Goal: Task Accomplishment & Management: Use online tool/utility

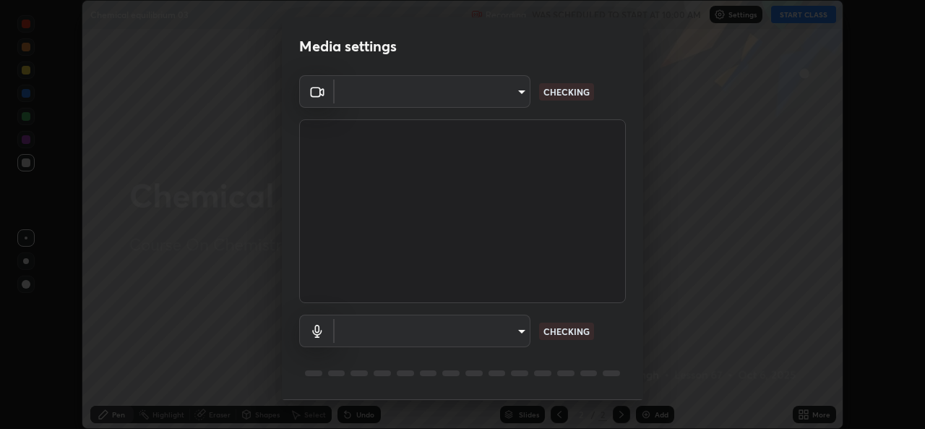
type input "d5dd4d4f0ad50d578cabb58e37a21e958f8cd01c412184e56a13254a0c40bdc7"
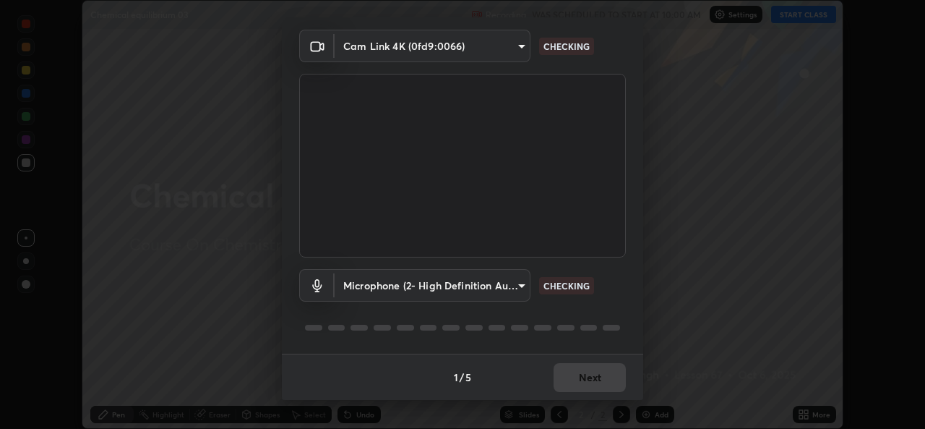
click at [484, 290] on body "Erase all Chemical equilibrium 03 Recording WAS SCHEDULED TO START AT 10:00 AM …" at bounding box center [462, 214] width 925 height 429
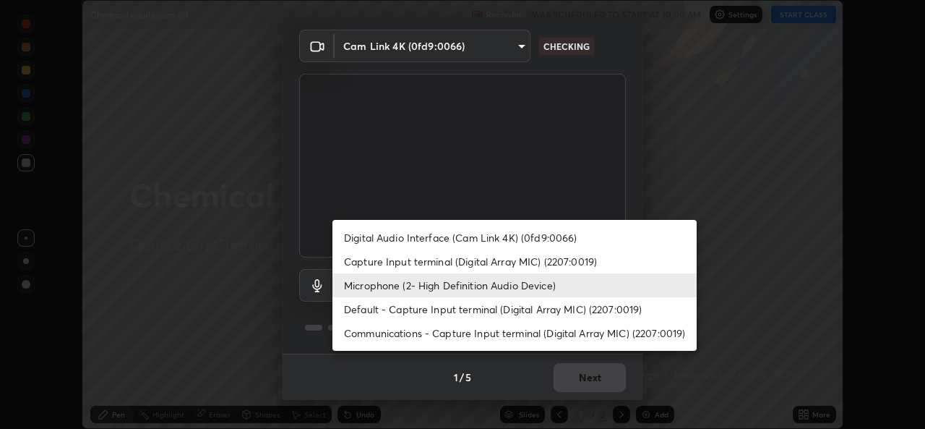
click at [460, 259] on li "Capture Input terminal (Digital Array MIC) (2207:0019)" at bounding box center [514, 261] width 364 height 24
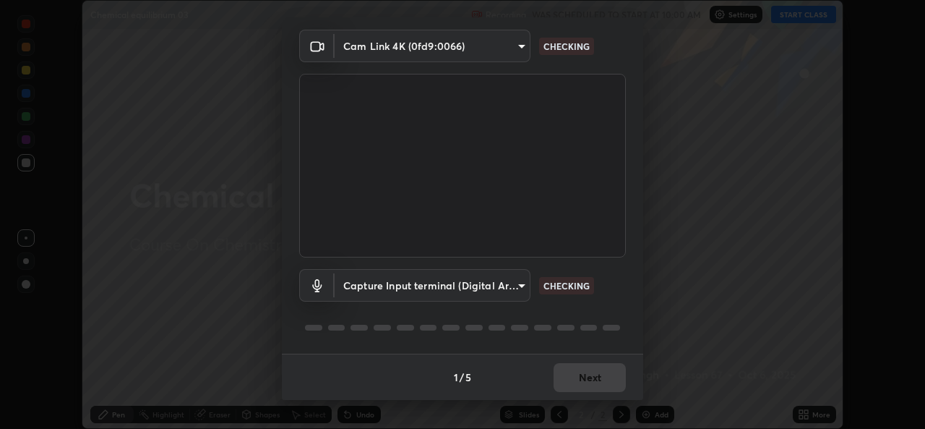
click at [474, 290] on body "Erase all Chemical equilibrium 03 Recording WAS SCHEDULED TO START AT 10:00 AM …" at bounding box center [462, 214] width 925 height 429
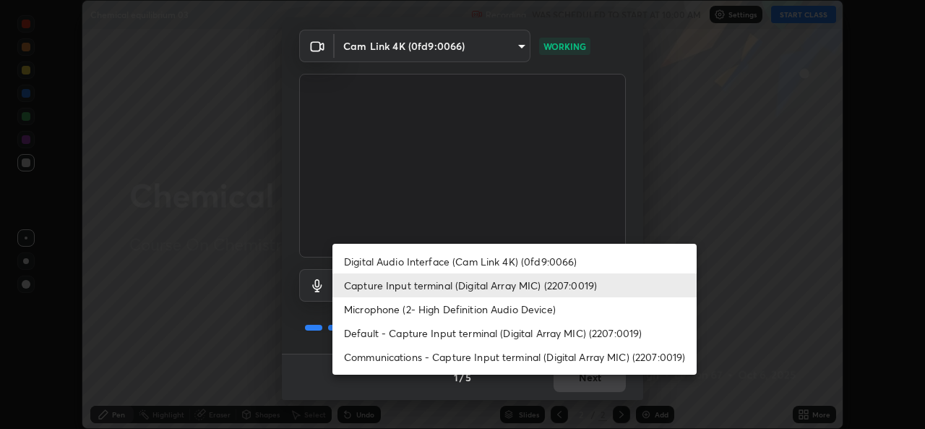
click at [442, 312] on li "Microphone (2- High Definition Audio Device)" at bounding box center [514, 309] width 364 height 24
type input "36cd9f89a23acff87b04cca3604351d0b29241054667b16386bdc59ab177bbc1"
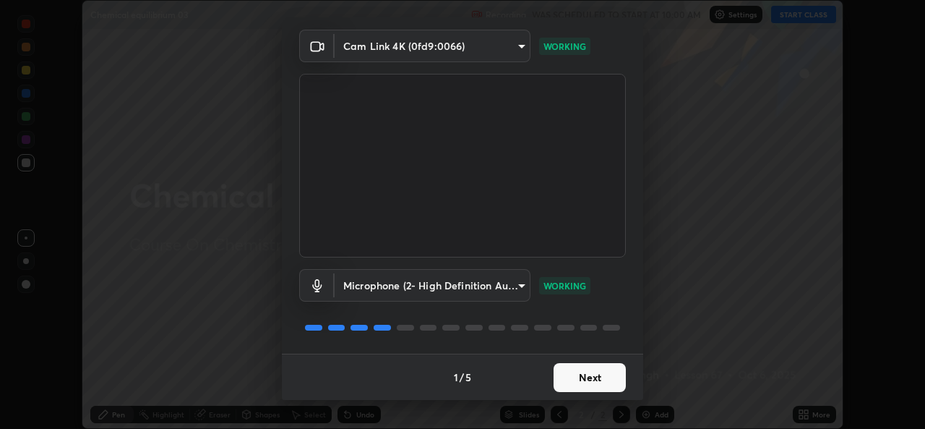
scroll to position [0, 0]
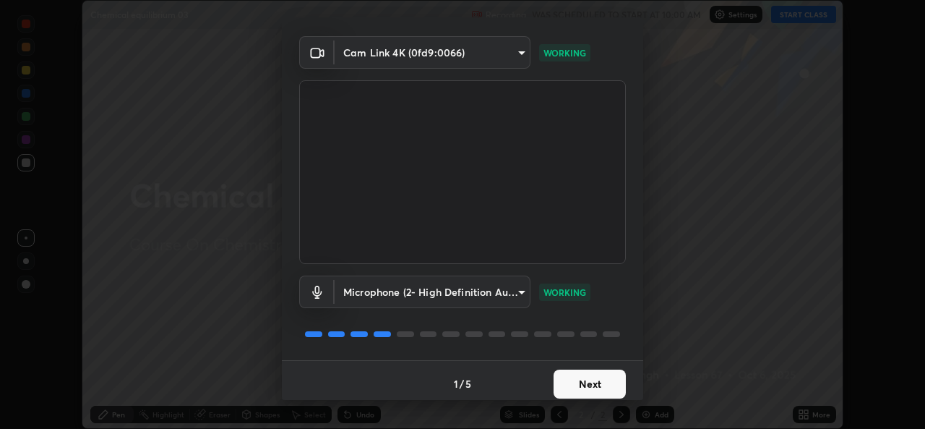
click at [590, 382] on button "Next" at bounding box center [590, 383] width 72 height 29
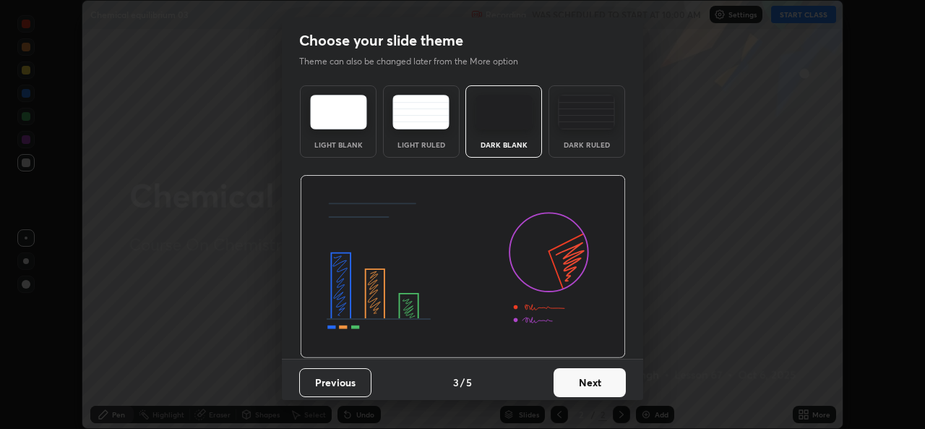
click at [606, 379] on button "Next" at bounding box center [590, 382] width 72 height 29
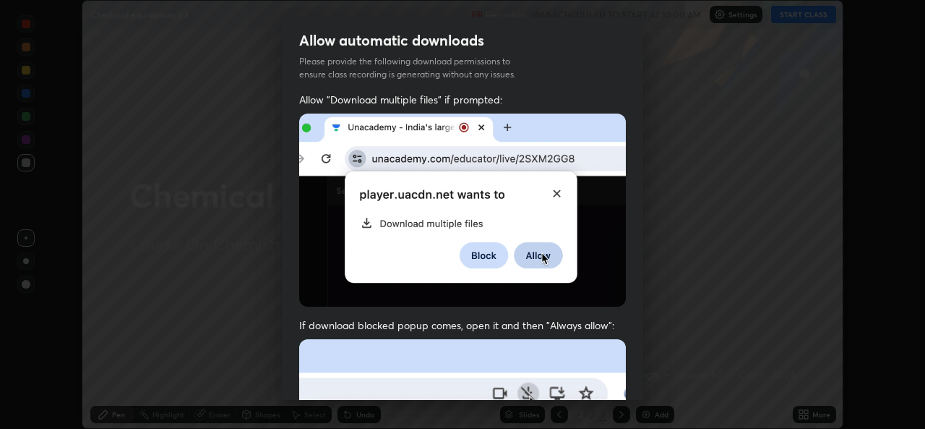
click at [627, 377] on div "Allow "Download multiple files" if prompted: If download blocked popup comes, o…" at bounding box center [462, 397] width 361 height 609
click at [635, 370] on div "Allow "Download multiple files" if prompted: If download blocked popup comes, o…" at bounding box center [462, 397] width 361 height 609
click at [636, 371] on div "Allow "Download multiple files" if prompted: If download blocked popup comes, o…" at bounding box center [462, 397] width 361 height 609
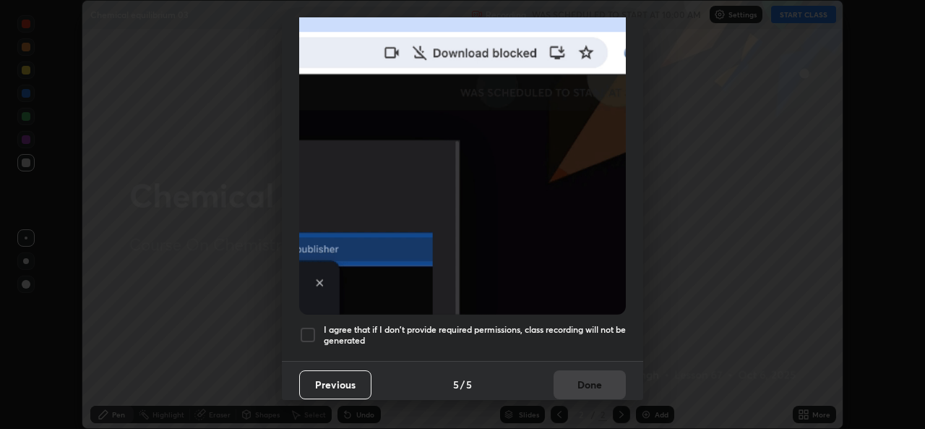
click at [316, 326] on div at bounding box center [307, 334] width 17 height 17
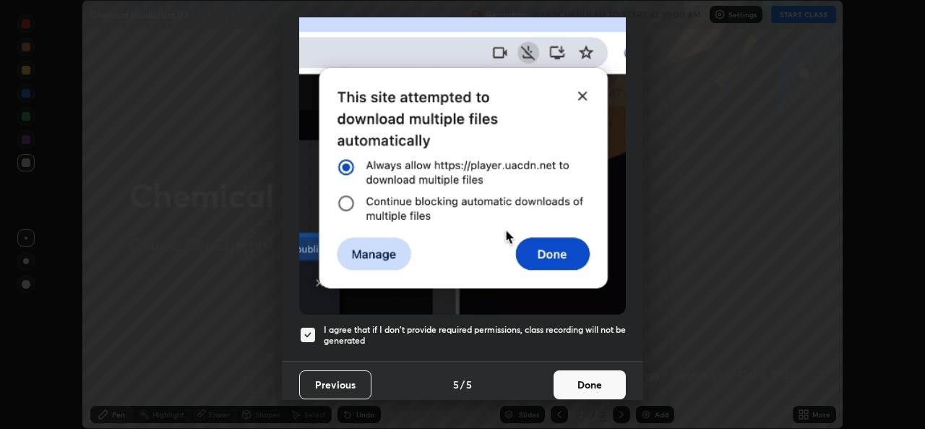
click at [588, 379] on button "Done" at bounding box center [590, 384] width 72 height 29
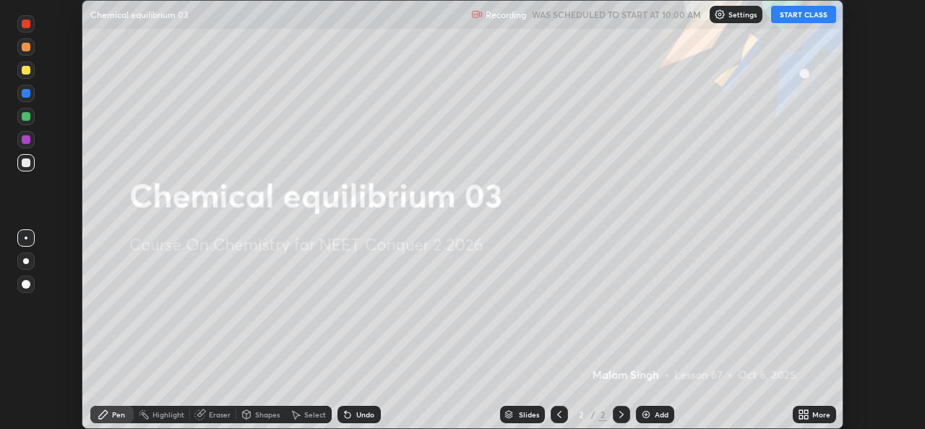
click at [809, 17] on button "START CLASS" at bounding box center [803, 14] width 65 height 17
click at [803, 415] on icon at bounding box center [801, 417] width 4 height 4
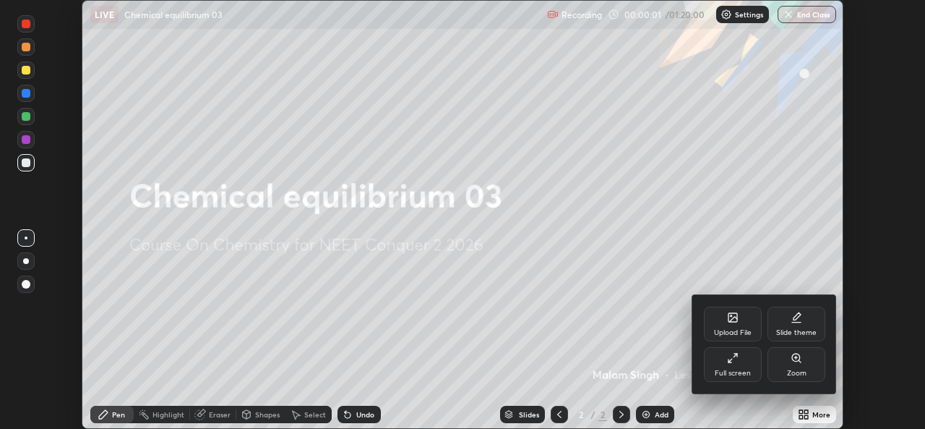
click at [741, 369] on div "Full screen" at bounding box center [733, 372] width 36 height 7
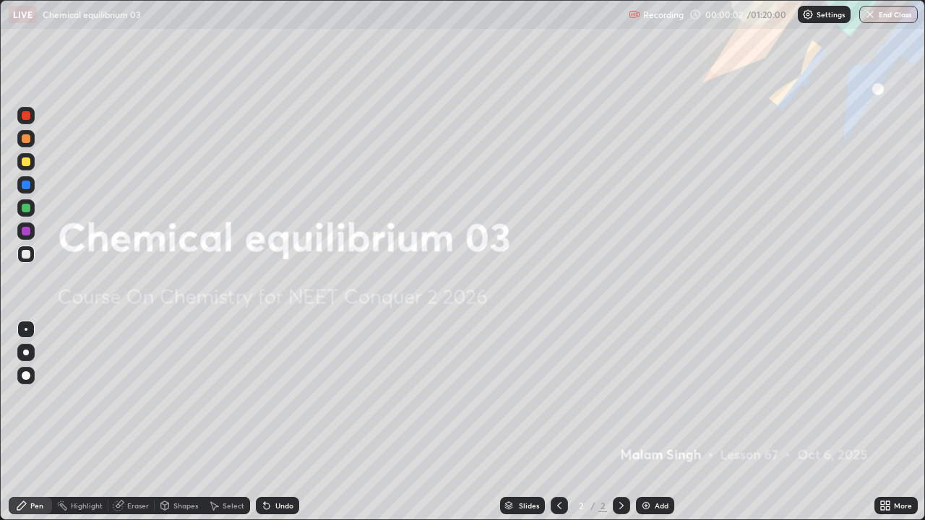
click at [645, 428] on img at bounding box center [646, 506] width 12 height 12
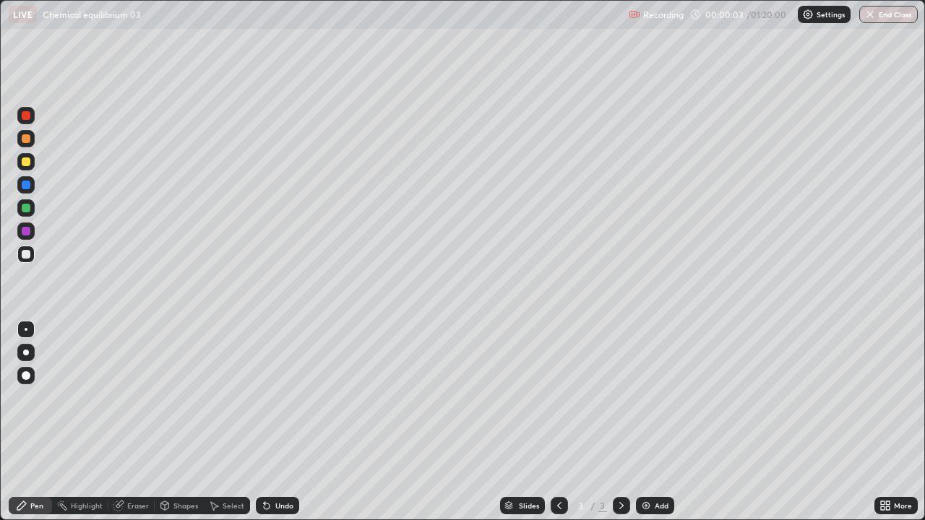
click at [25, 351] on div at bounding box center [26, 353] width 6 height 6
click at [22, 139] on div at bounding box center [26, 138] width 9 height 9
click at [25, 253] on div at bounding box center [26, 254] width 9 height 9
click at [176, 428] on div "Shapes" at bounding box center [185, 505] width 25 height 7
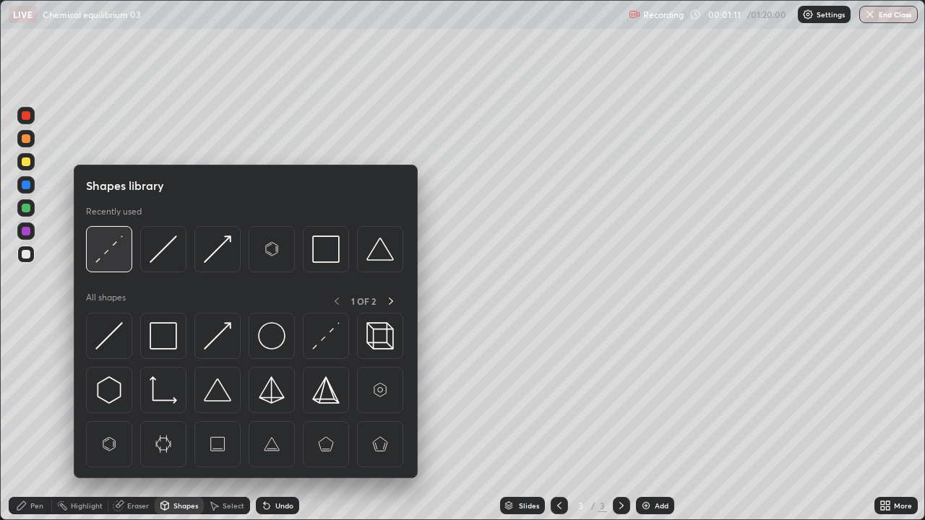
click at [106, 246] on img at bounding box center [108, 249] width 27 height 27
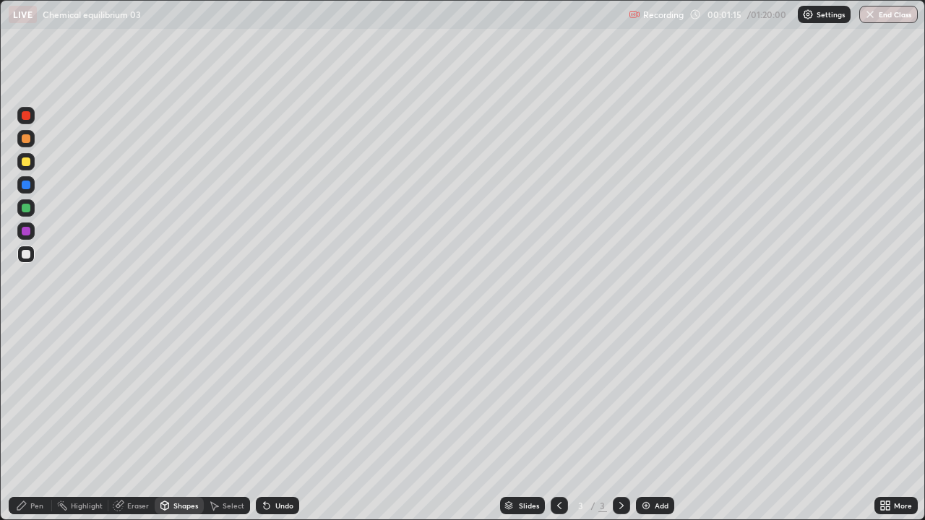
click at [37, 428] on div "Pen" at bounding box center [36, 505] width 13 height 7
click at [23, 160] on div at bounding box center [26, 162] width 9 height 9
click at [133, 428] on div "Eraser" at bounding box center [138, 505] width 22 height 7
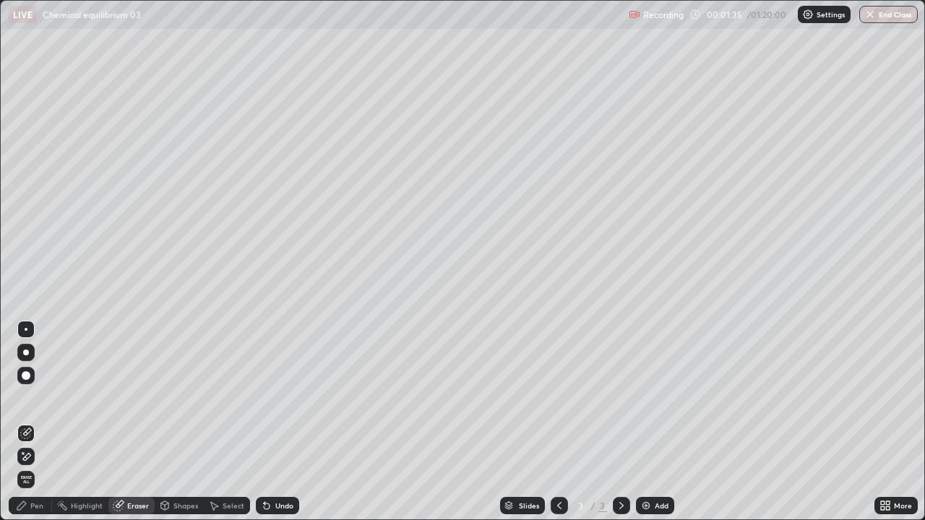
click at [38, 428] on div "Pen" at bounding box center [36, 505] width 13 height 7
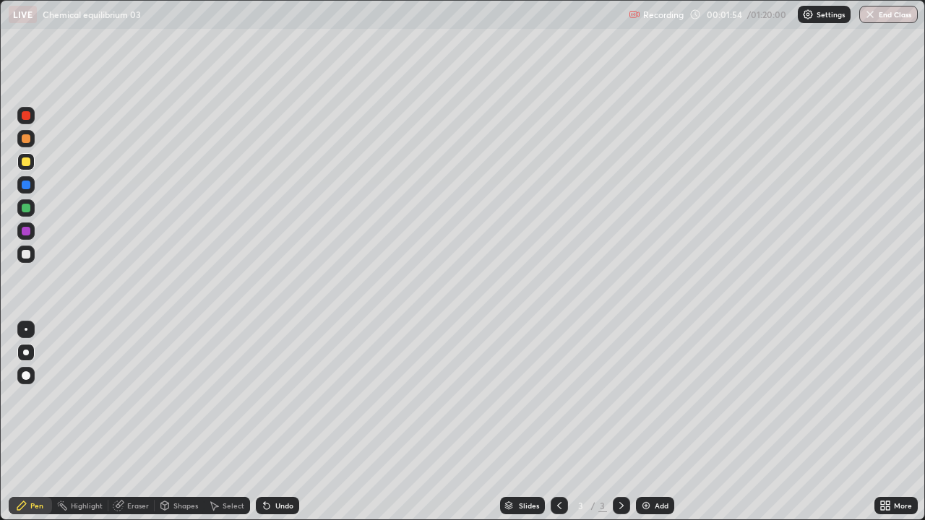
click at [29, 252] on div at bounding box center [26, 254] width 9 height 9
click at [27, 207] on div at bounding box center [26, 208] width 9 height 9
click at [32, 162] on div at bounding box center [25, 161] width 17 height 17
click at [642, 428] on img at bounding box center [646, 506] width 12 height 12
click at [25, 135] on div at bounding box center [26, 138] width 9 height 9
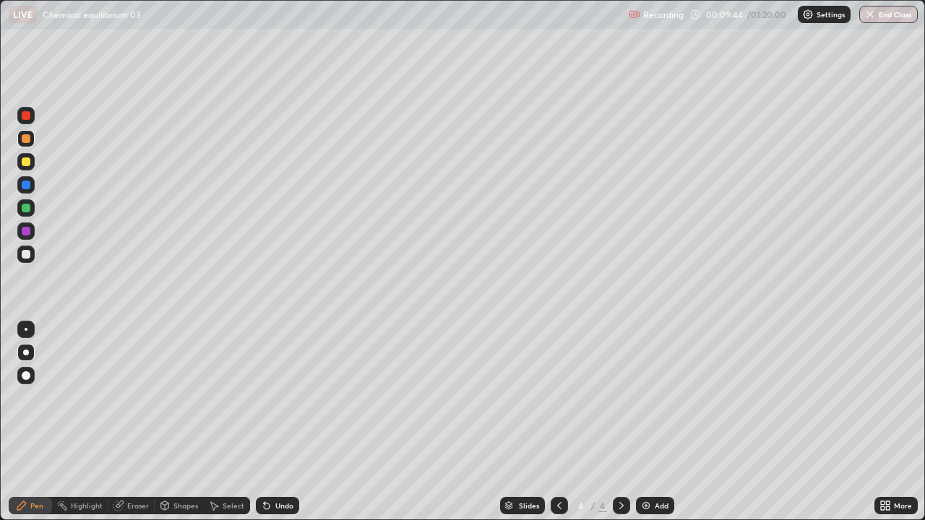
click at [24, 252] on div at bounding box center [26, 254] width 9 height 9
click at [281, 428] on div "Undo" at bounding box center [284, 505] width 18 height 7
click at [278, 428] on div "Undo" at bounding box center [284, 505] width 18 height 7
click at [274, 428] on div "Undo" at bounding box center [277, 505] width 43 height 17
click at [558, 428] on icon at bounding box center [560, 506] width 12 height 12
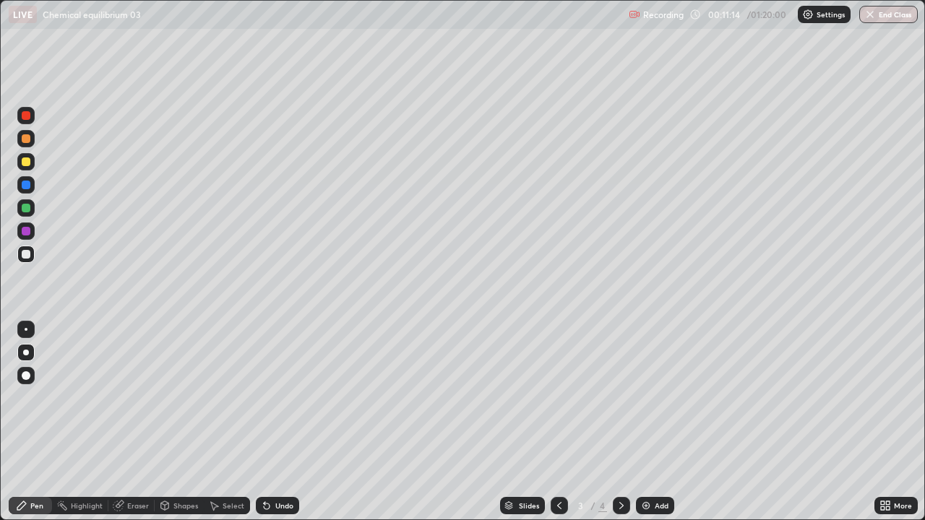
click at [622, 428] on icon at bounding box center [622, 506] width 12 height 12
click at [613, 428] on div at bounding box center [621, 505] width 17 height 17
click at [557, 428] on icon at bounding box center [560, 506] width 12 height 12
click at [621, 428] on icon at bounding box center [622, 506] width 12 height 12
click at [551, 428] on div at bounding box center [559, 505] width 17 height 17
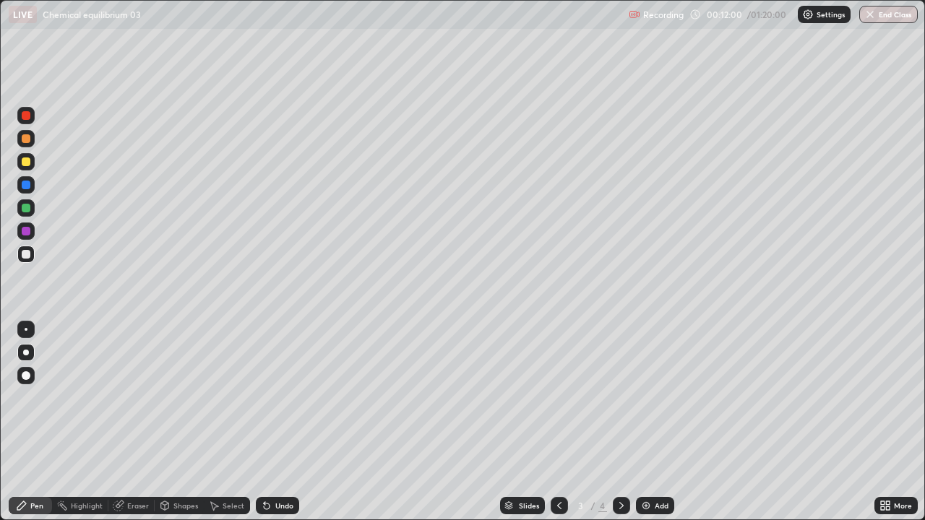
click at [618, 428] on icon at bounding box center [622, 506] width 12 height 12
click at [23, 163] on div at bounding box center [26, 162] width 9 height 9
click at [658, 428] on div "Add" at bounding box center [662, 505] width 14 height 7
click at [26, 137] on div at bounding box center [26, 138] width 9 height 9
click at [272, 428] on div "Undo" at bounding box center [277, 505] width 43 height 17
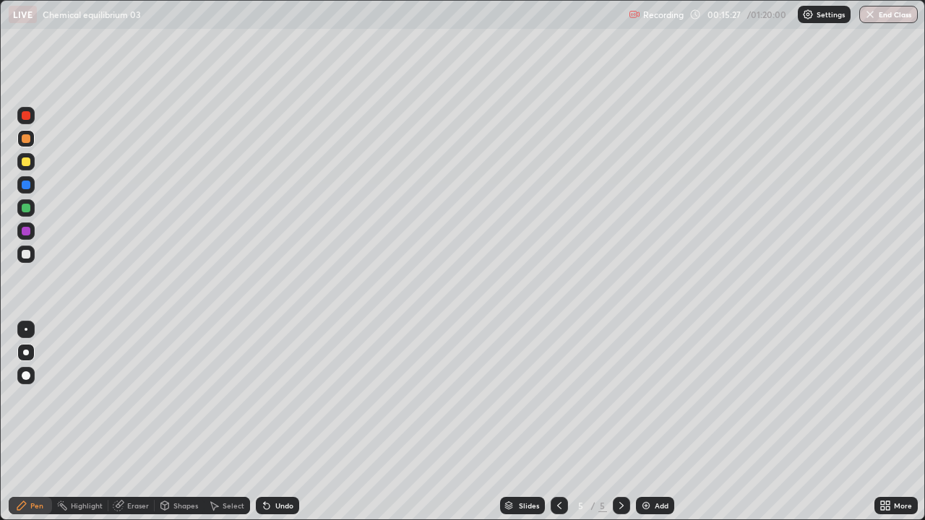
click at [270, 428] on icon at bounding box center [267, 506] width 12 height 12
click at [25, 256] on div at bounding box center [26, 254] width 9 height 9
click at [28, 208] on div at bounding box center [26, 208] width 9 height 9
click at [20, 255] on div at bounding box center [25, 254] width 17 height 17
click at [275, 428] on div "Undo" at bounding box center [284, 505] width 18 height 7
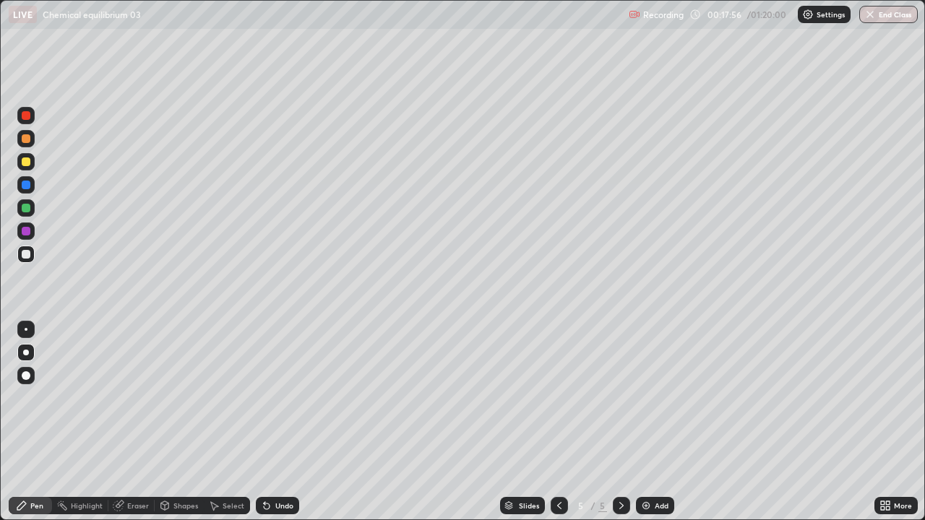
click at [278, 428] on div "Undo" at bounding box center [277, 505] width 43 height 17
click at [280, 428] on div "Undo" at bounding box center [284, 505] width 18 height 7
click at [33, 168] on div at bounding box center [25, 161] width 17 height 23
click at [34, 207] on div at bounding box center [25, 207] width 17 height 17
click at [34, 141] on div at bounding box center [25, 138] width 17 height 17
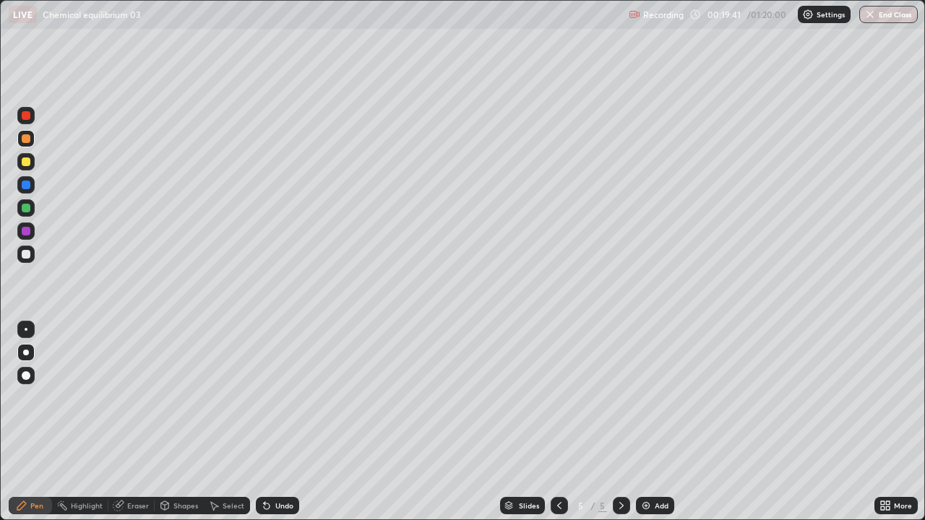
click at [24, 255] on div at bounding box center [26, 254] width 9 height 9
click at [649, 428] on img at bounding box center [646, 506] width 12 height 12
click at [27, 137] on div at bounding box center [26, 138] width 9 height 9
click at [24, 256] on div at bounding box center [26, 254] width 9 height 9
click at [27, 167] on div at bounding box center [25, 161] width 17 height 17
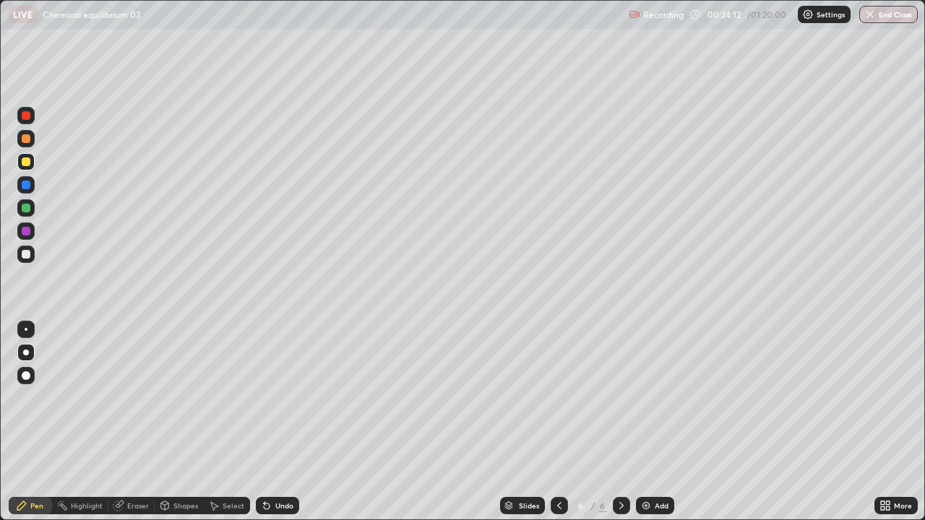
click at [270, 428] on icon at bounding box center [267, 506] width 12 height 12
click at [278, 428] on div "Undo" at bounding box center [284, 505] width 18 height 7
click at [287, 428] on div "Undo" at bounding box center [284, 505] width 18 height 7
click at [142, 428] on div "Eraser" at bounding box center [138, 505] width 22 height 7
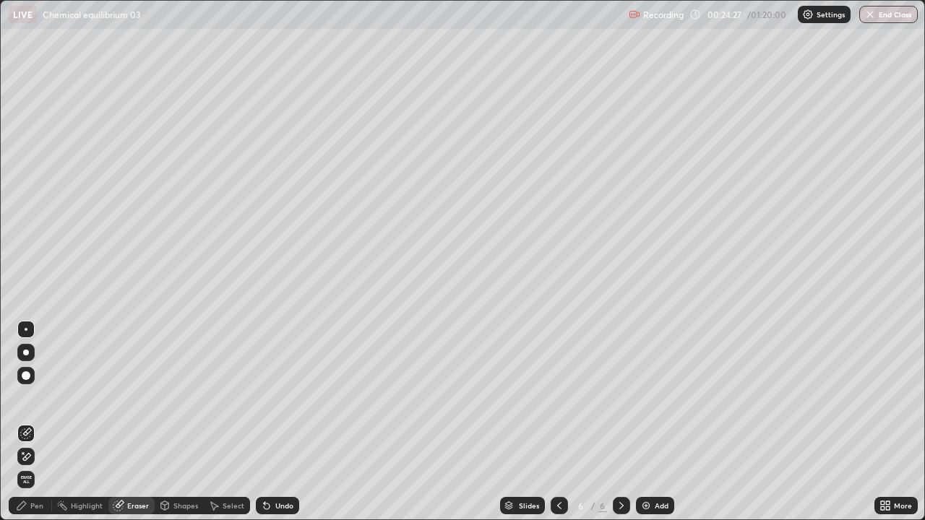
click at [35, 428] on div "Pen" at bounding box center [36, 505] width 13 height 7
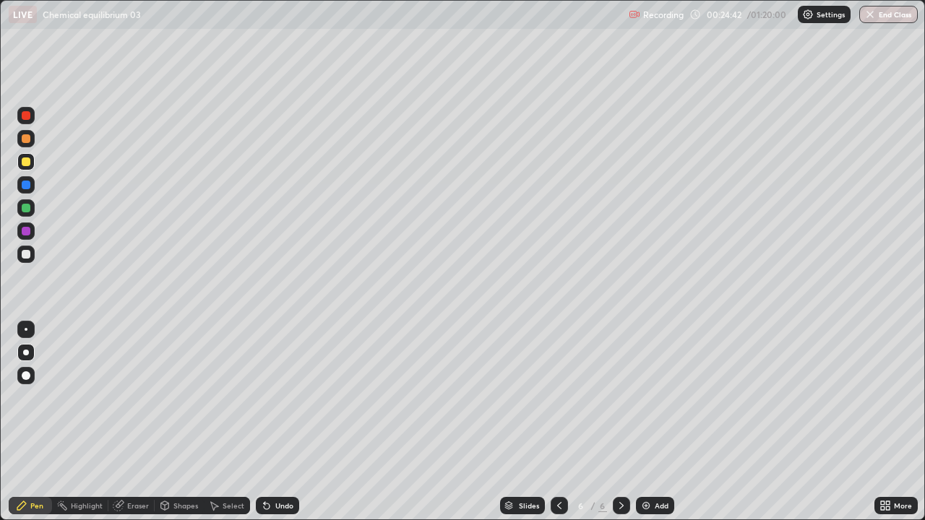
click at [26, 213] on div at bounding box center [25, 207] width 17 height 17
click at [556, 428] on icon at bounding box center [560, 506] width 12 height 12
click at [622, 428] on icon at bounding box center [622, 506] width 12 height 12
click at [647, 428] on img at bounding box center [646, 506] width 12 height 12
click at [25, 139] on div at bounding box center [26, 138] width 9 height 9
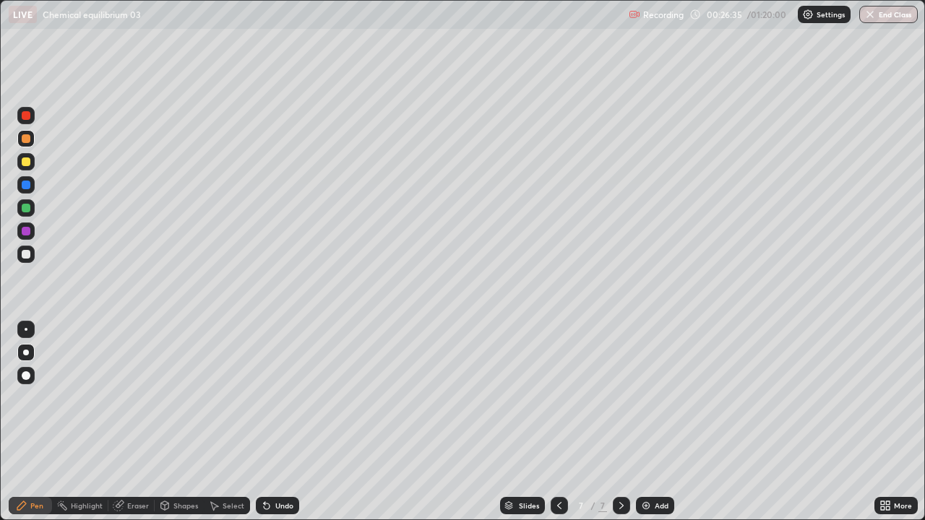
click at [25, 255] on div at bounding box center [26, 254] width 9 height 9
click at [28, 161] on div at bounding box center [26, 162] width 9 height 9
click at [26, 254] on div at bounding box center [26, 254] width 9 height 9
click at [33, 210] on div at bounding box center [25, 207] width 17 height 17
click at [26, 139] on div at bounding box center [26, 138] width 9 height 9
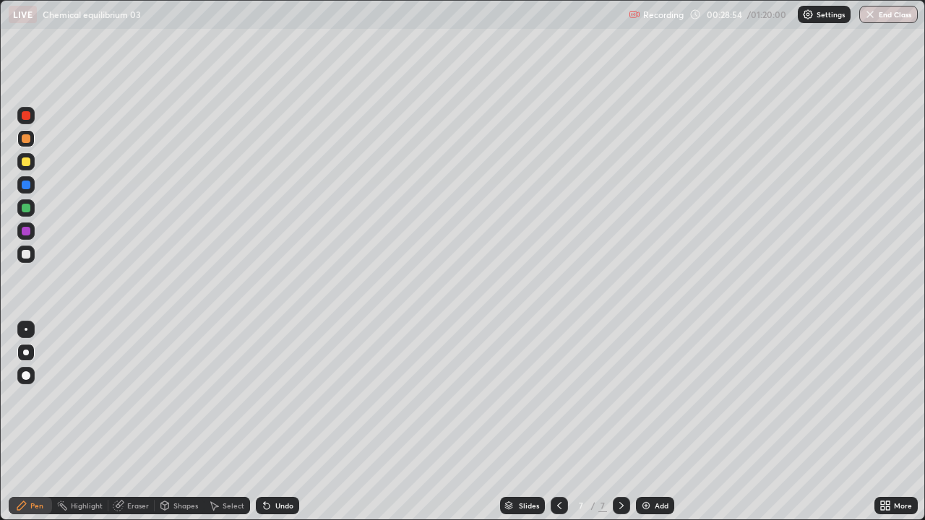
click at [170, 428] on div "Shapes" at bounding box center [179, 505] width 49 height 17
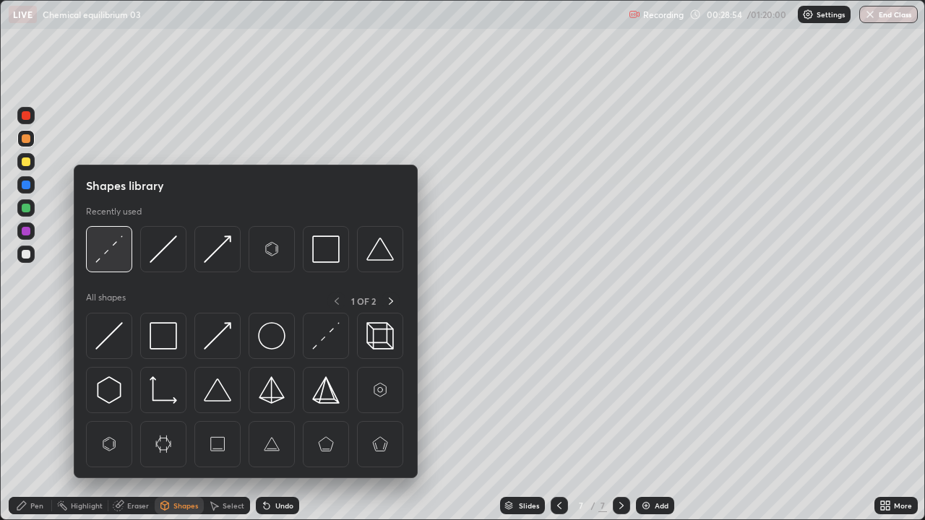
click at [106, 254] on img at bounding box center [108, 249] width 27 height 27
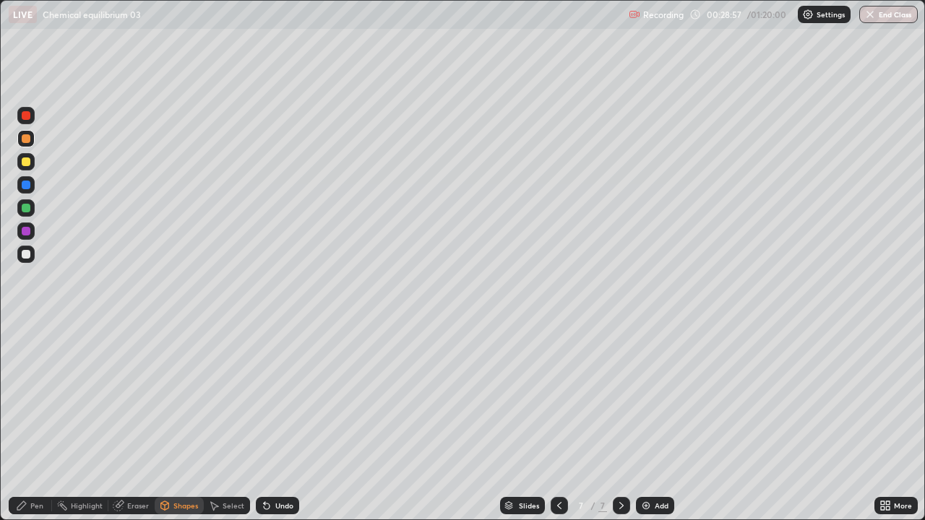
click at [36, 428] on div "Pen" at bounding box center [30, 505] width 43 height 17
click at [30, 261] on div at bounding box center [25, 254] width 17 height 17
click at [26, 160] on div at bounding box center [26, 162] width 9 height 9
click at [25, 204] on div at bounding box center [26, 208] width 9 height 9
click at [648, 428] on img at bounding box center [646, 506] width 12 height 12
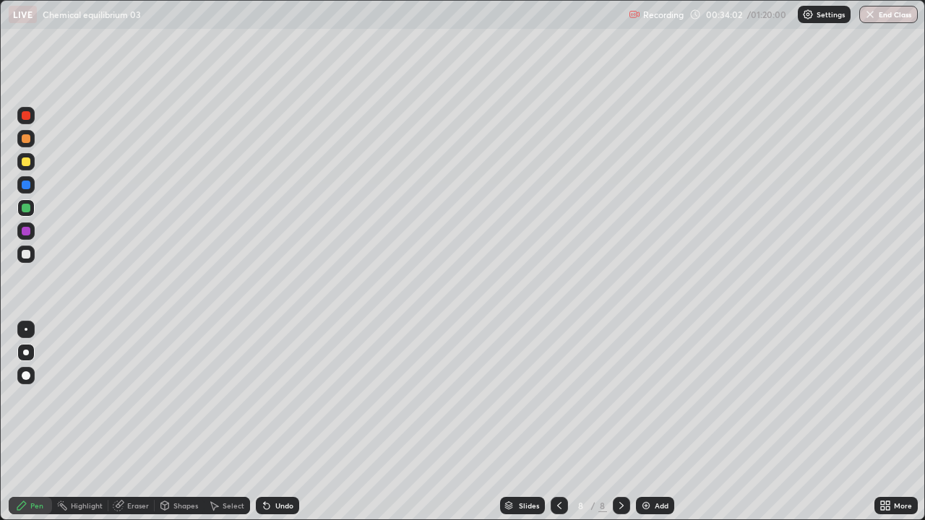
click at [25, 139] on div at bounding box center [26, 138] width 9 height 9
click at [20, 255] on div at bounding box center [25, 254] width 17 height 17
click at [28, 170] on div at bounding box center [25, 161] width 17 height 17
click at [27, 254] on div at bounding box center [26, 254] width 9 height 9
click at [235, 428] on div "Select" at bounding box center [234, 505] width 22 height 7
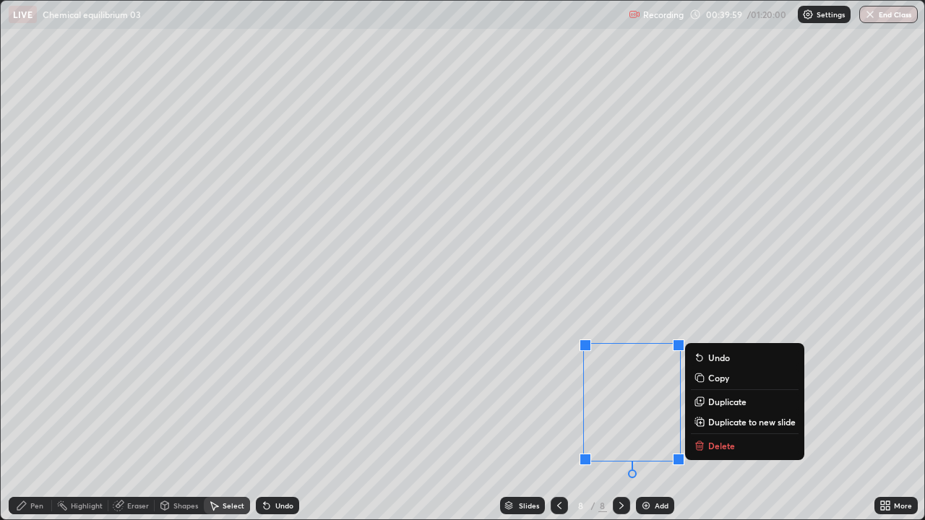
click at [40, 428] on div "Pen" at bounding box center [36, 505] width 13 height 7
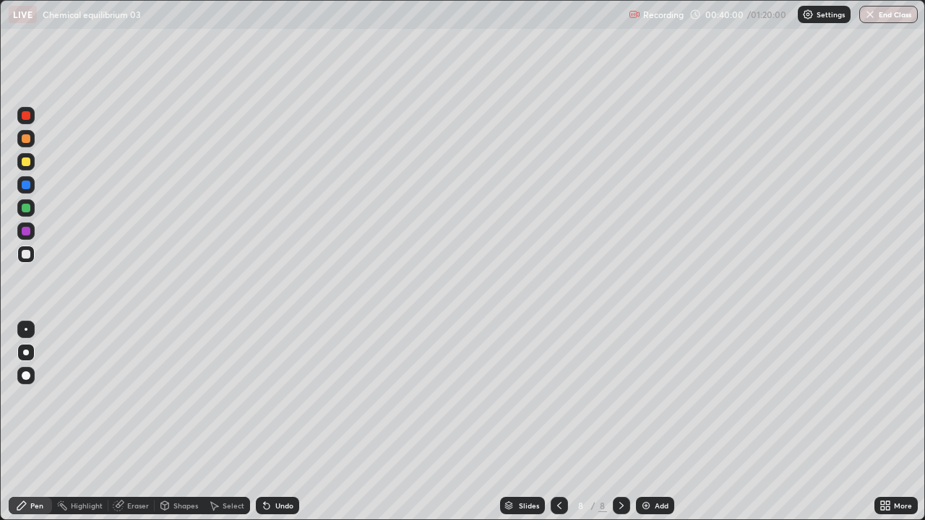
click at [33, 140] on div at bounding box center [25, 138] width 17 height 17
click at [650, 428] on div "Add" at bounding box center [655, 505] width 38 height 17
click at [27, 258] on div at bounding box center [26, 254] width 9 height 9
click at [27, 163] on div at bounding box center [26, 162] width 9 height 9
click at [26, 139] on div at bounding box center [26, 138] width 9 height 9
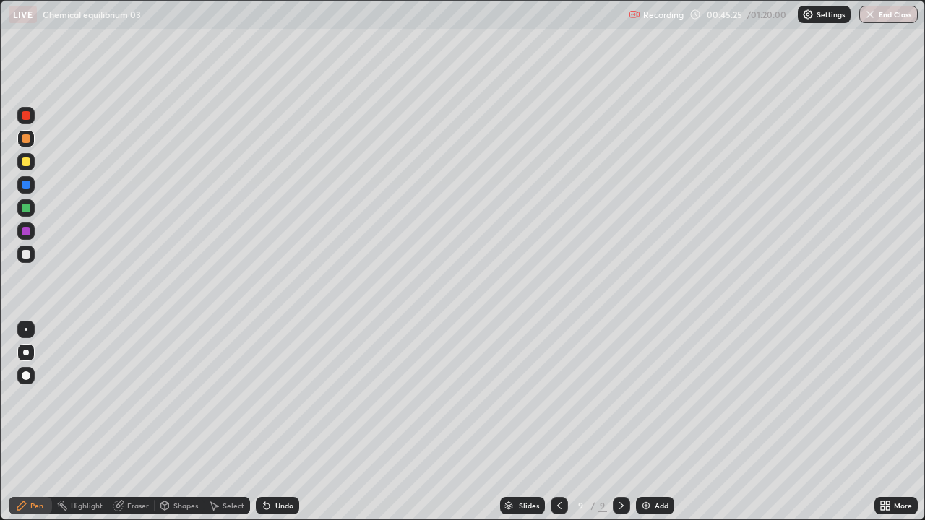
click at [642, 428] on img at bounding box center [646, 506] width 12 height 12
click at [25, 254] on div at bounding box center [26, 254] width 9 height 9
click at [27, 168] on div at bounding box center [25, 161] width 17 height 17
click at [25, 208] on div at bounding box center [26, 208] width 9 height 9
click at [26, 162] on div at bounding box center [26, 162] width 9 height 9
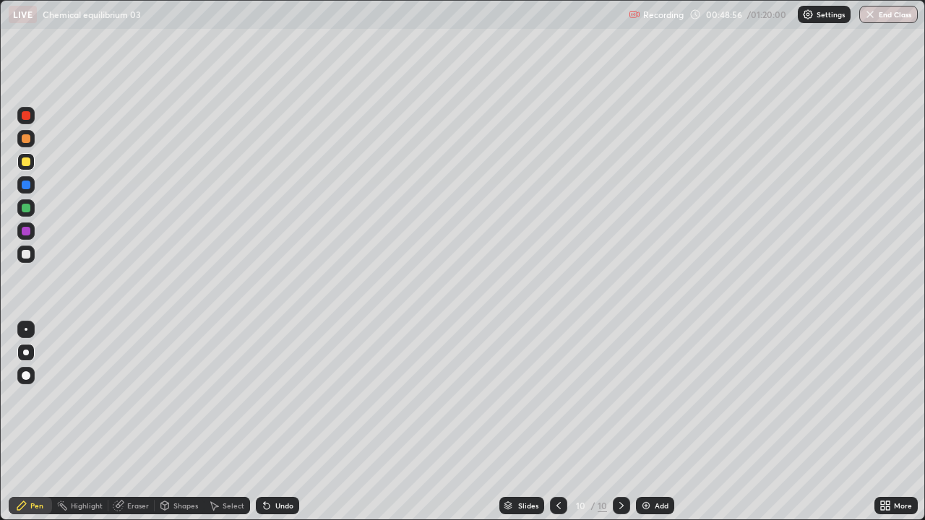
click at [25, 256] on div at bounding box center [26, 254] width 9 height 9
click at [25, 161] on div at bounding box center [26, 162] width 9 height 9
click at [27, 231] on div at bounding box center [26, 231] width 9 height 9
click at [646, 428] on img at bounding box center [646, 506] width 12 height 12
click at [27, 260] on div at bounding box center [25, 254] width 17 height 17
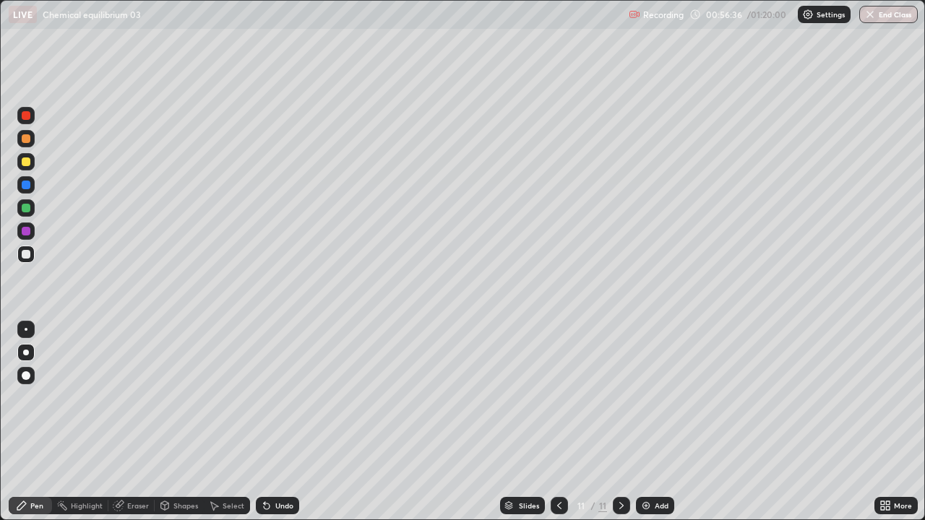
click at [26, 140] on div at bounding box center [26, 138] width 9 height 9
click at [23, 258] on div at bounding box center [25, 254] width 17 height 17
click at [28, 179] on div at bounding box center [25, 184] width 17 height 17
click at [30, 253] on div at bounding box center [26, 254] width 9 height 9
click at [145, 428] on div "Eraser" at bounding box center [138, 505] width 22 height 7
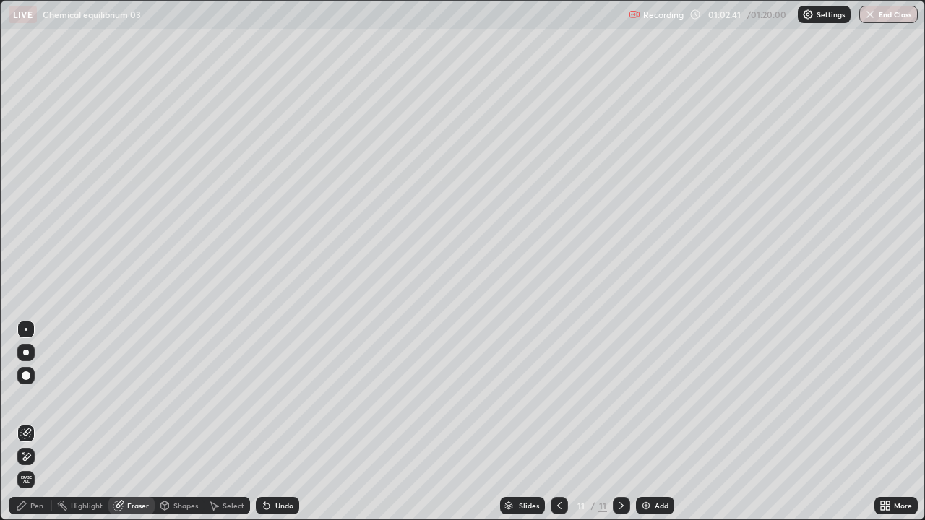
click at [39, 428] on div "Pen" at bounding box center [36, 505] width 13 height 7
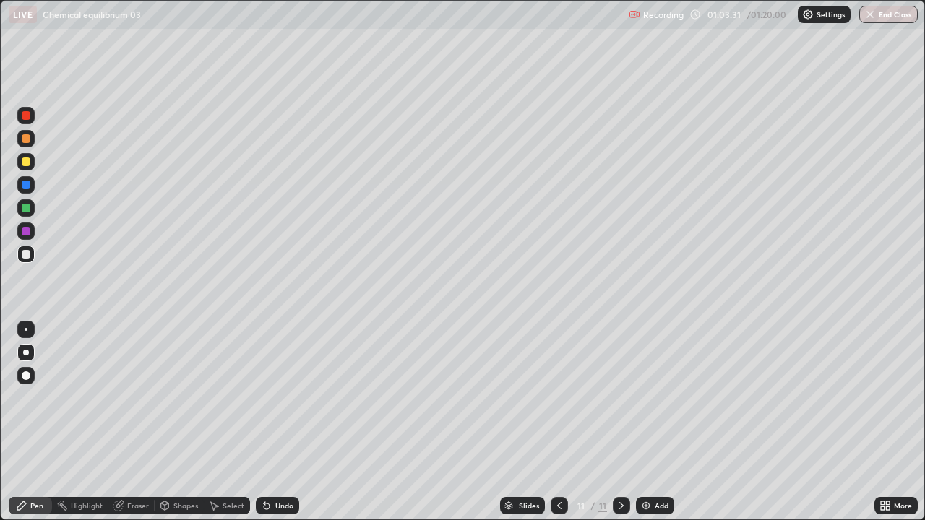
click at [645, 428] on div "Add" at bounding box center [655, 505] width 38 height 17
click at [23, 137] on div at bounding box center [26, 138] width 9 height 9
click at [27, 253] on div at bounding box center [26, 254] width 9 height 9
click at [23, 163] on div at bounding box center [26, 162] width 9 height 9
click at [25, 255] on div at bounding box center [26, 254] width 9 height 9
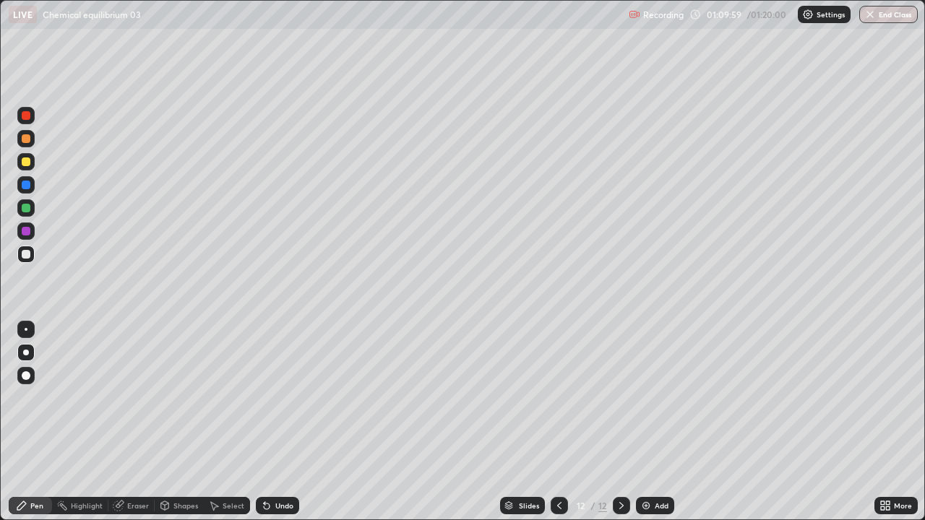
click at [641, 428] on img at bounding box center [646, 506] width 12 height 12
click at [22, 138] on div at bounding box center [26, 138] width 9 height 9
click at [276, 428] on div "Undo" at bounding box center [284, 505] width 18 height 7
click at [27, 254] on div at bounding box center [26, 254] width 9 height 9
click at [25, 207] on div at bounding box center [26, 208] width 9 height 9
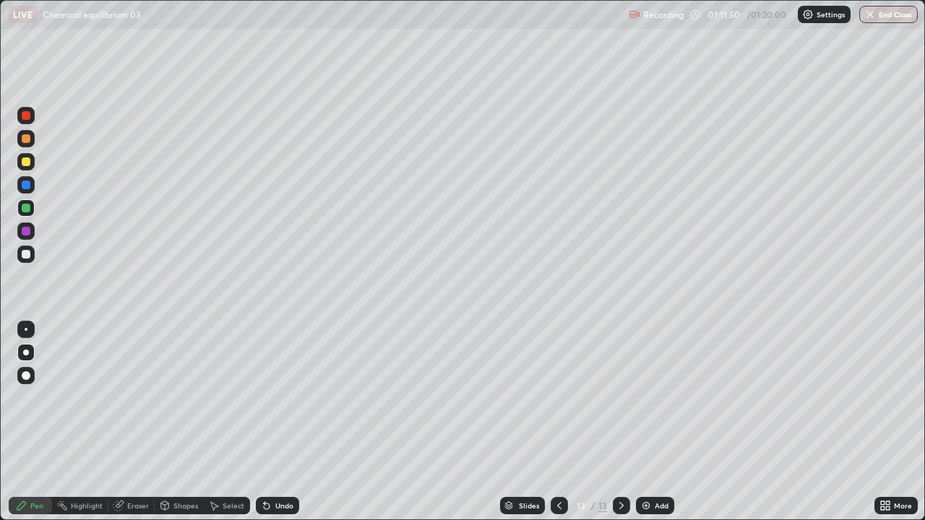
click at [26, 252] on div at bounding box center [26, 254] width 9 height 9
click at [26, 164] on div at bounding box center [26, 162] width 9 height 9
click at [275, 428] on div "Undo" at bounding box center [284, 505] width 18 height 7
click at [271, 428] on div "Undo" at bounding box center [277, 505] width 43 height 17
click at [272, 428] on div "Undo" at bounding box center [277, 505] width 43 height 17
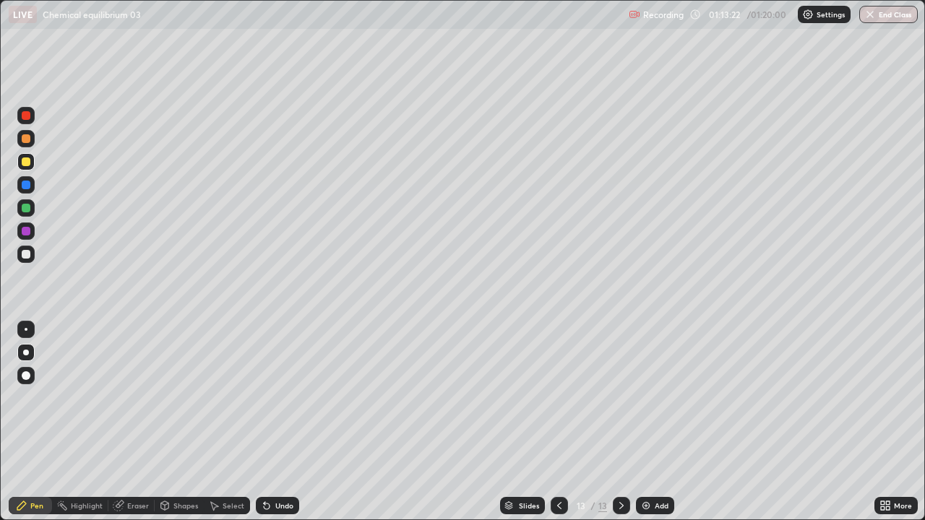
click at [280, 428] on div "Undo" at bounding box center [284, 505] width 18 height 7
click at [278, 428] on div "Undo" at bounding box center [277, 505] width 43 height 17
click at [279, 428] on div "Undo" at bounding box center [284, 505] width 18 height 7
click at [26, 207] on div at bounding box center [26, 208] width 9 height 9
click at [22, 254] on div at bounding box center [26, 254] width 9 height 9
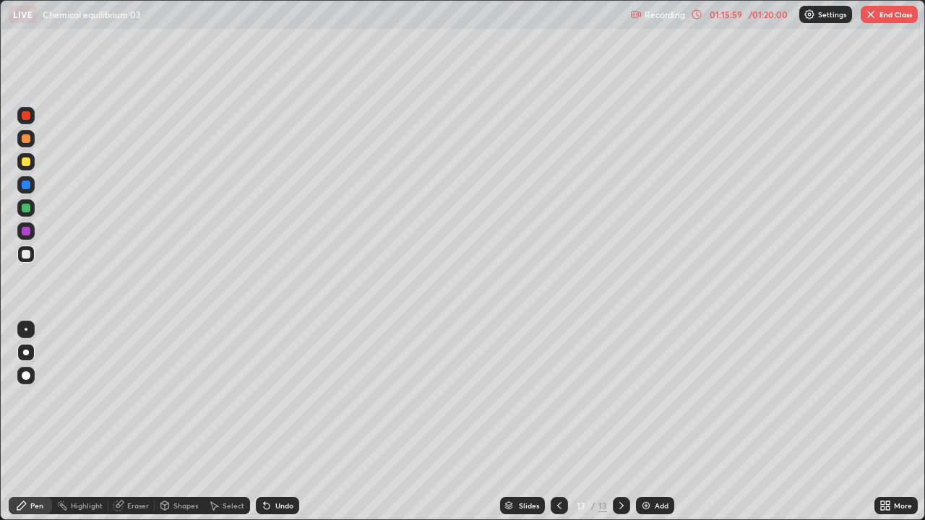
click at [648, 428] on img at bounding box center [646, 506] width 12 height 12
click at [557, 428] on icon at bounding box center [559, 505] width 4 height 7
click at [622, 428] on icon at bounding box center [621, 505] width 4 height 7
click at [878, 20] on button "End Class" at bounding box center [889, 14] width 57 height 17
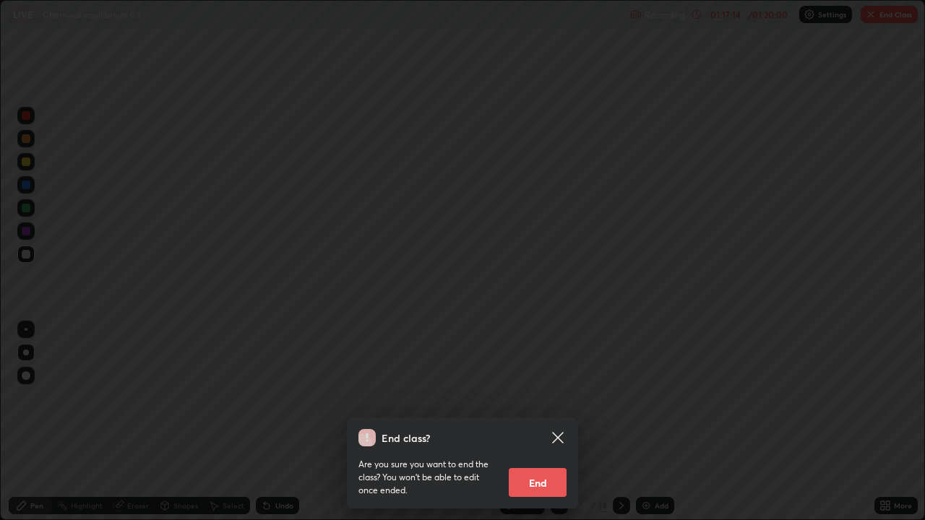
click at [545, 428] on button "End" at bounding box center [538, 482] width 58 height 29
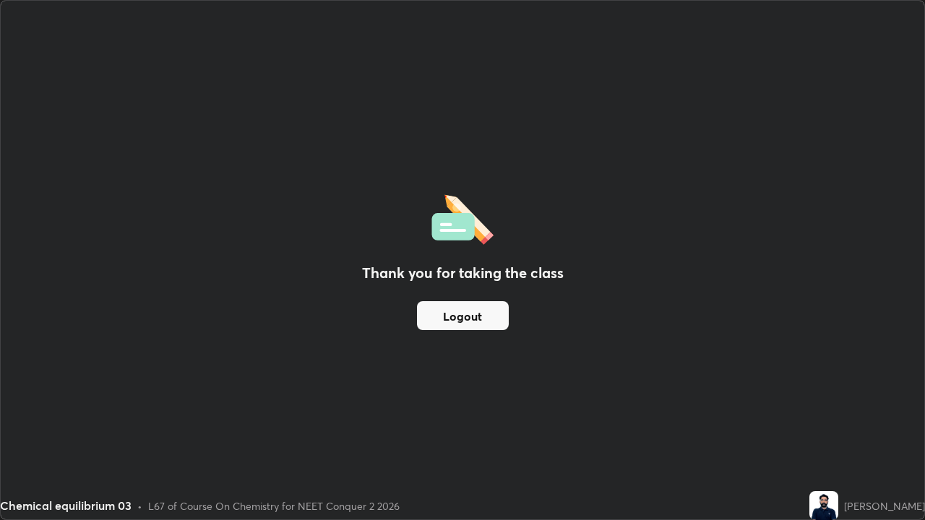
click at [472, 318] on button "Logout" at bounding box center [463, 315] width 92 height 29
click at [473, 315] on button "Logout" at bounding box center [463, 315] width 92 height 29
